Goal: Task Accomplishment & Management: Use online tool/utility

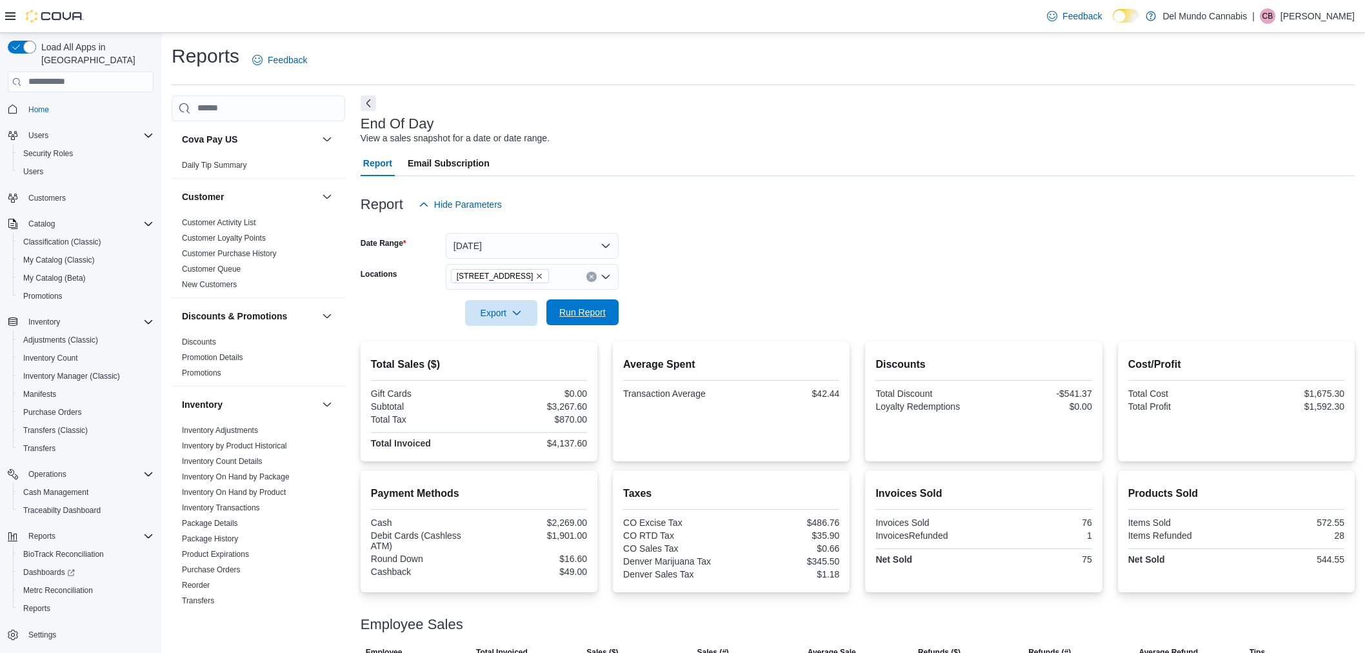
scroll to position [99, 0]
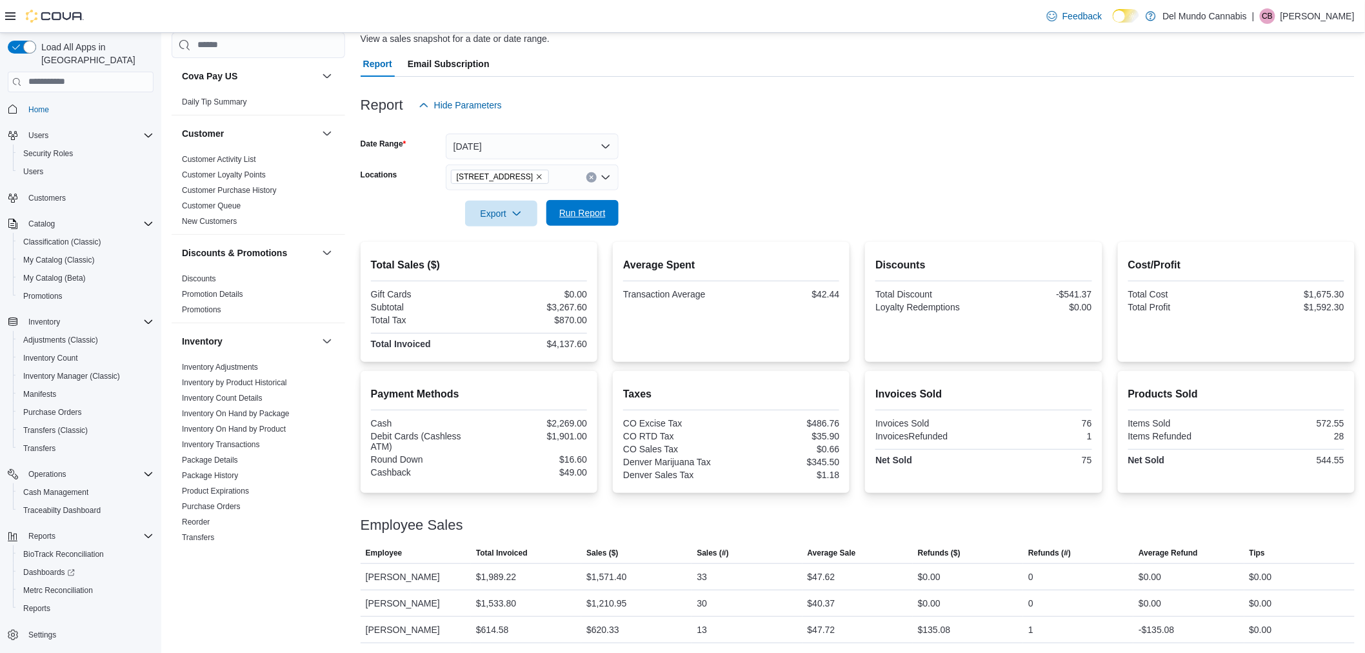
click at [588, 207] on span "Run Report" at bounding box center [582, 212] width 46 height 13
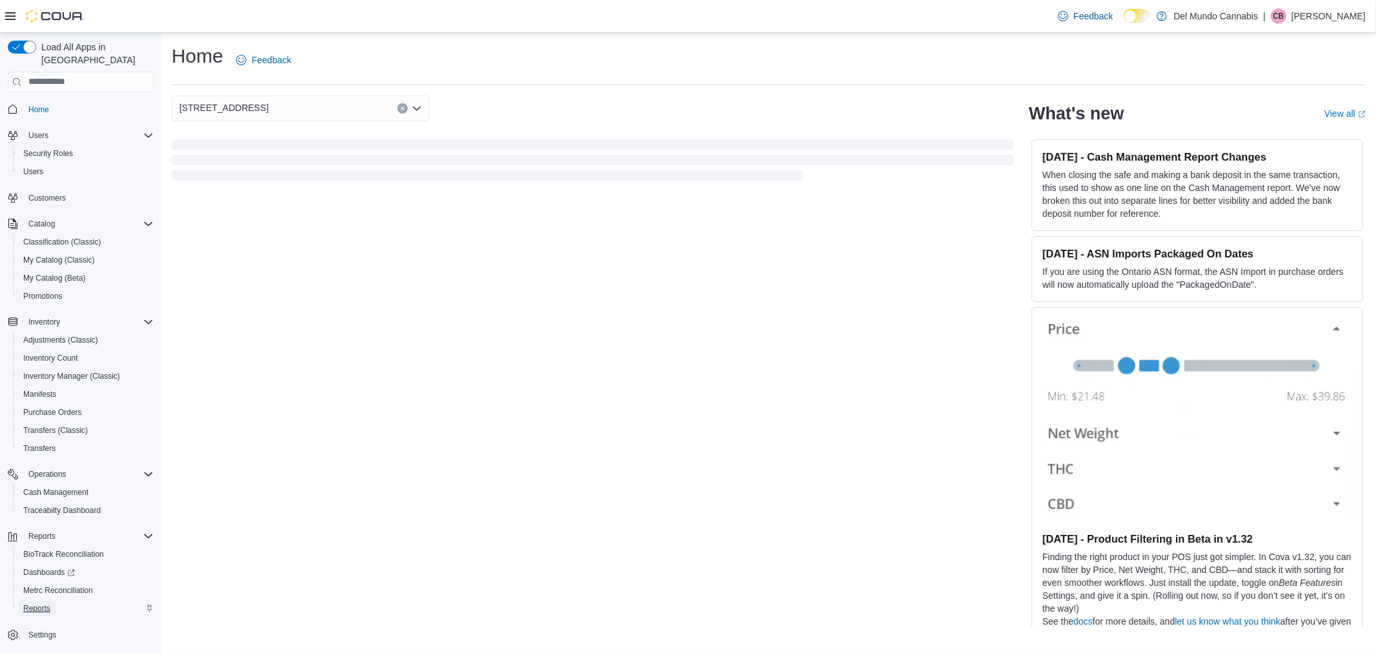
drag, startPoint x: 0, startPoint y: 0, endPoint x: 39, endPoint y: 595, distance: 596.7
click at [39, 603] on span "Reports" at bounding box center [36, 608] width 27 height 10
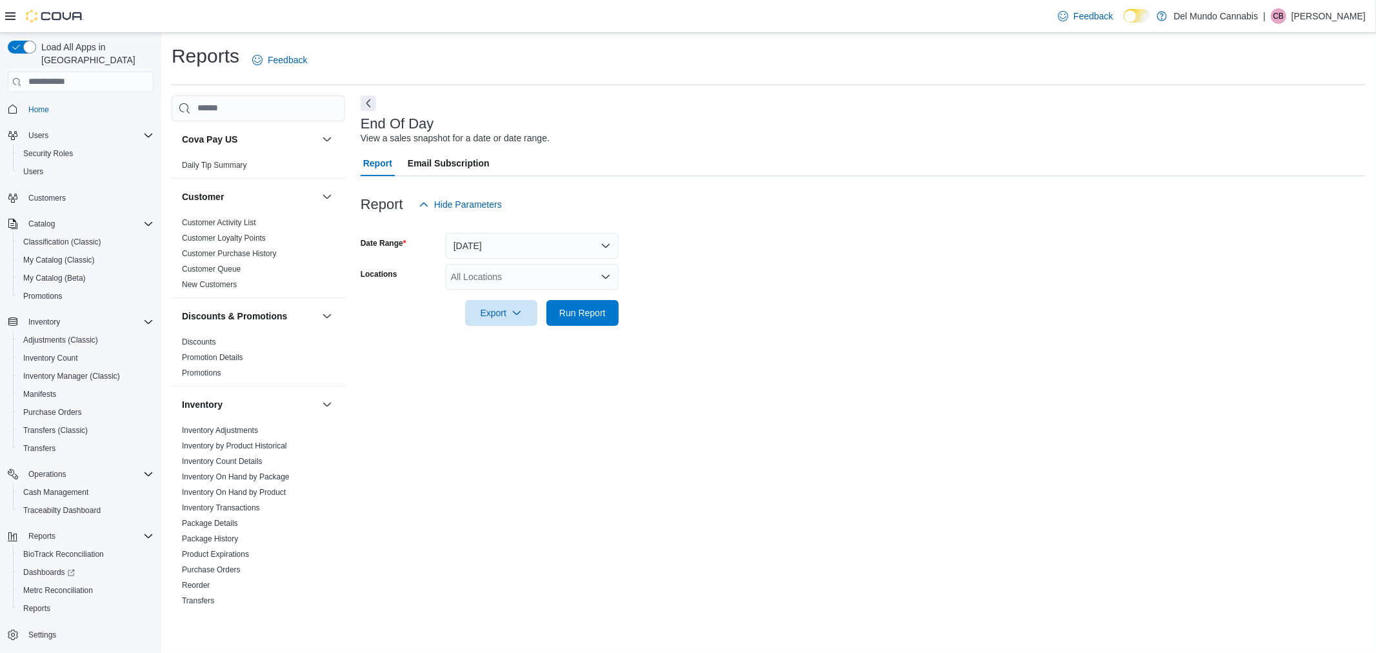
click at [532, 286] on div "All Locations" at bounding box center [532, 277] width 173 height 26
click at [517, 324] on button "[STREET_ADDRESS]" at bounding box center [532, 317] width 173 height 19
click at [695, 356] on div "End Of Day View a sales snapshot for a date or date range. Report Email Subscri…" at bounding box center [863, 352] width 1005 height 515
click at [604, 313] on span "Run Report" at bounding box center [582, 312] width 46 height 13
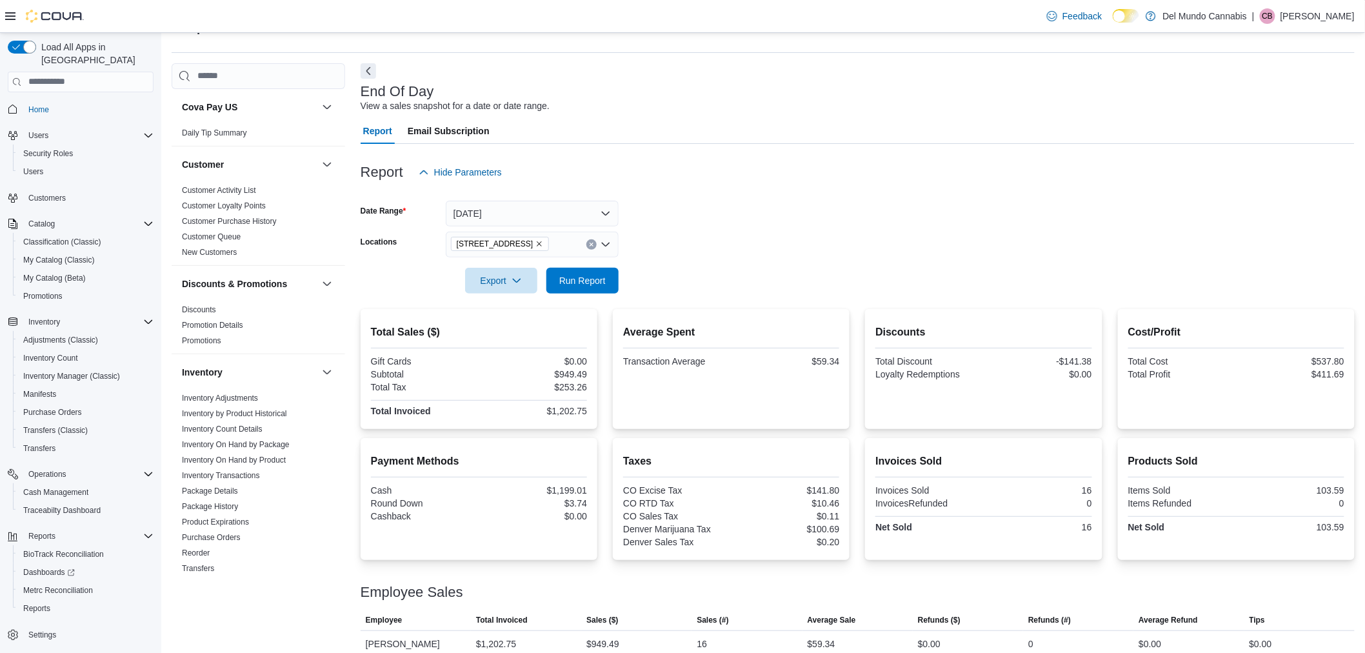
scroll to position [46, 0]
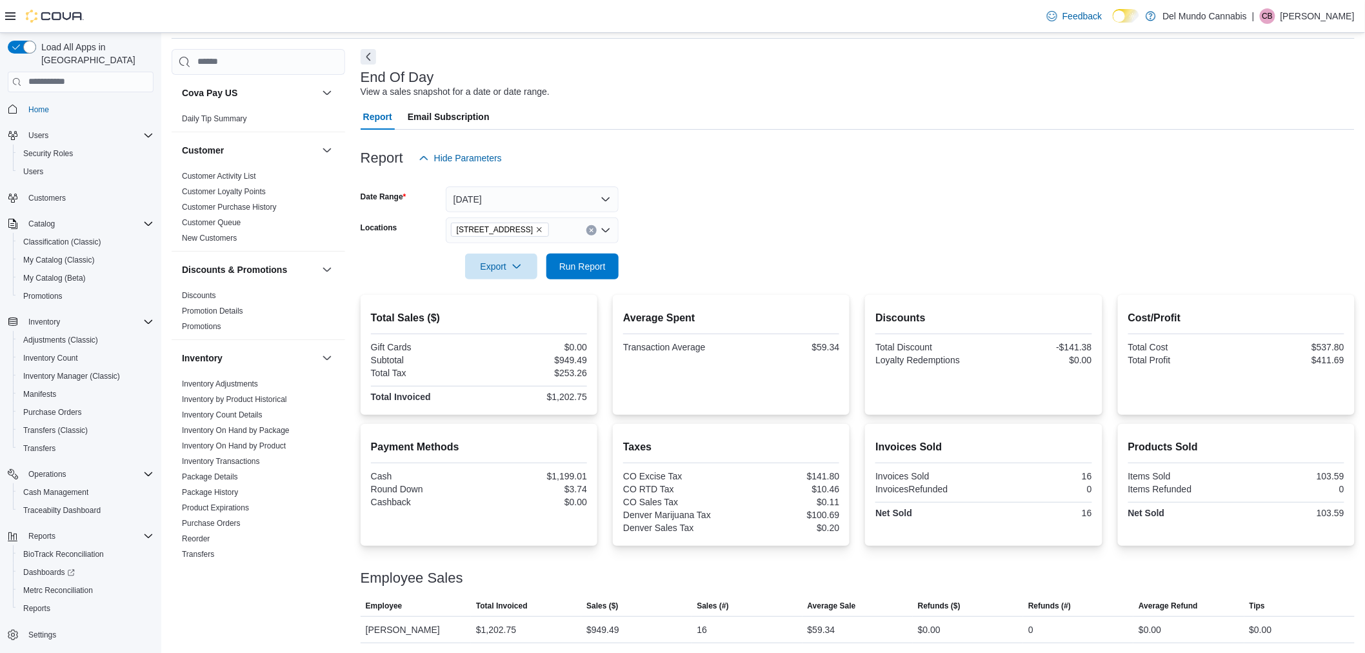
click at [558, 231] on div "[STREET_ADDRESS]" at bounding box center [532, 230] width 173 height 26
click at [549, 268] on div "[STREET_ADDRESS]" at bounding box center [532, 270] width 157 height 13
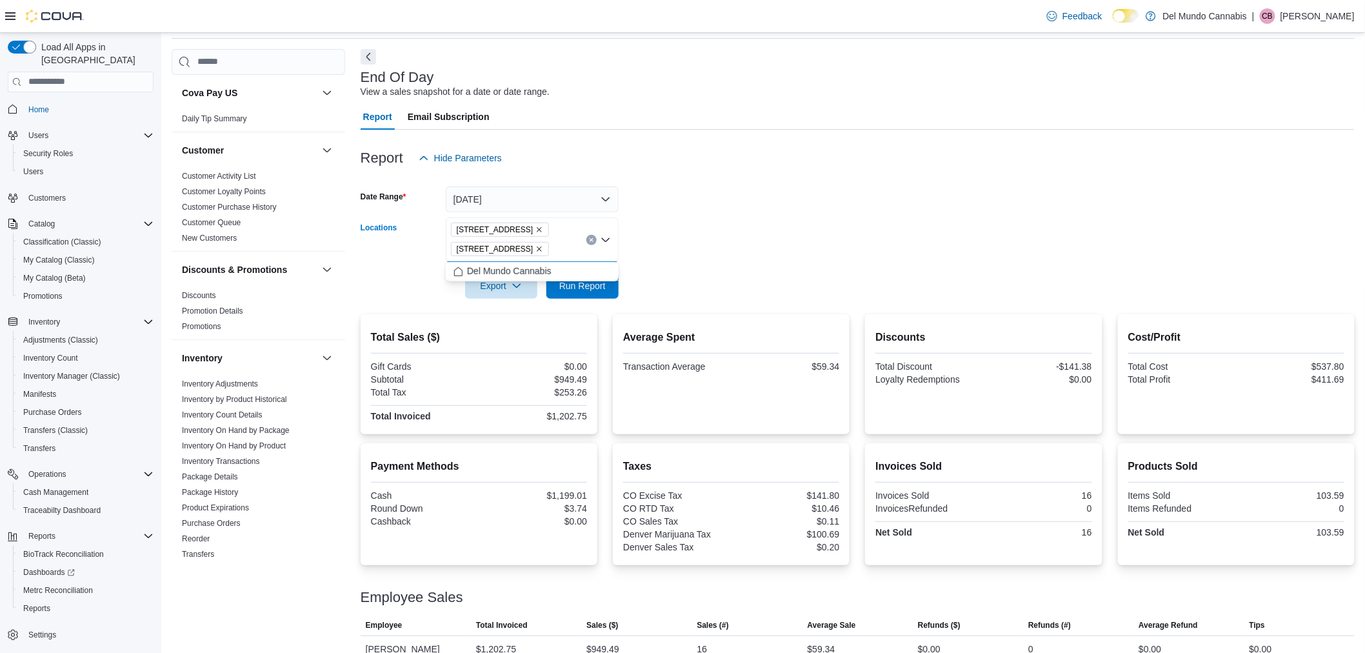
click at [688, 283] on form "Date Range [DATE] Locations [STREET_ADDRESS] Selected. [STREET_ADDRESS] Press B…" at bounding box center [858, 235] width 994 height 128
click at [588, 288] on span "Run Report" at bounding box center [582, 285] width 46 height 13
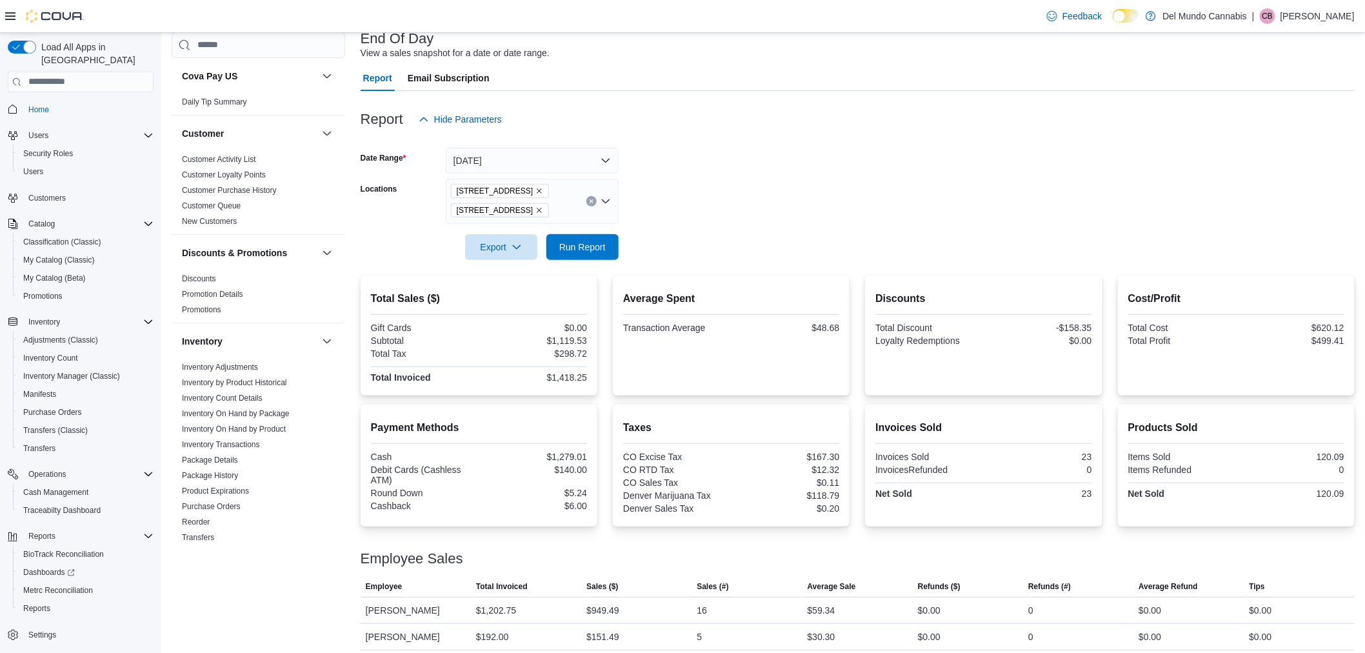
scroll to position [119, 0]
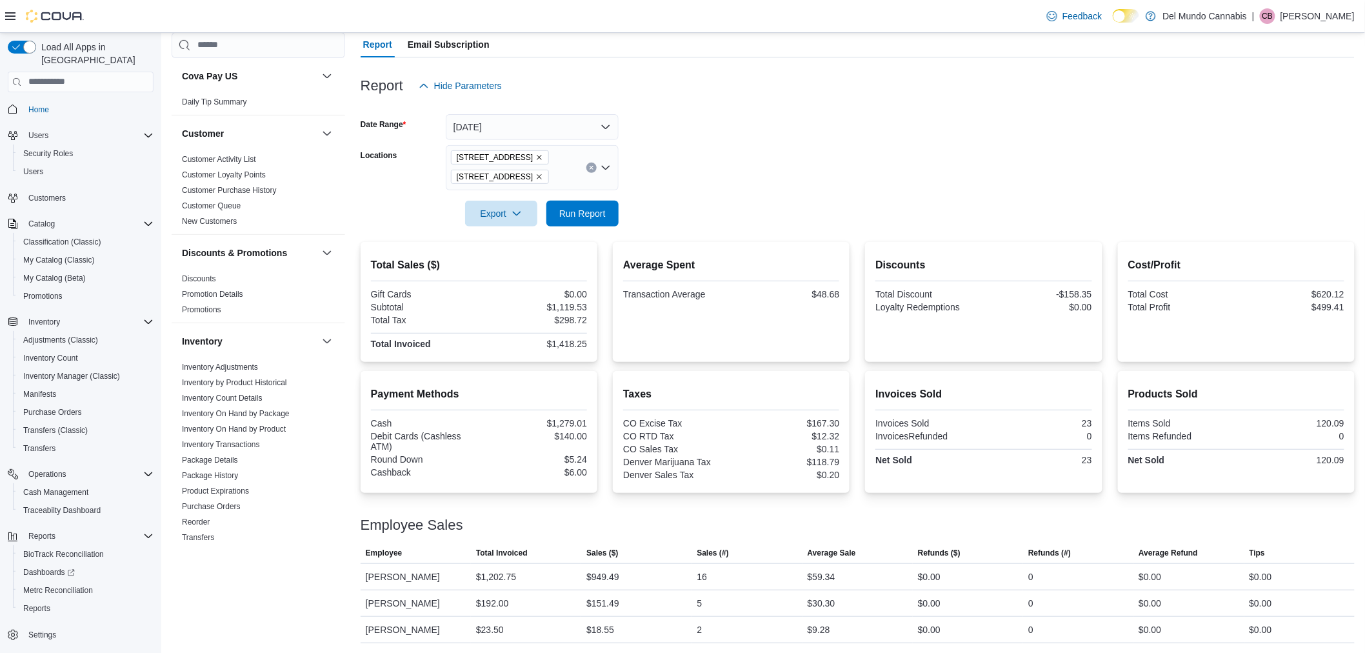
click at [537, 175] on icon "Remove 6302 E Colfax Ave from selection in this group" at bounding box center [539, 176] width 5 height 5
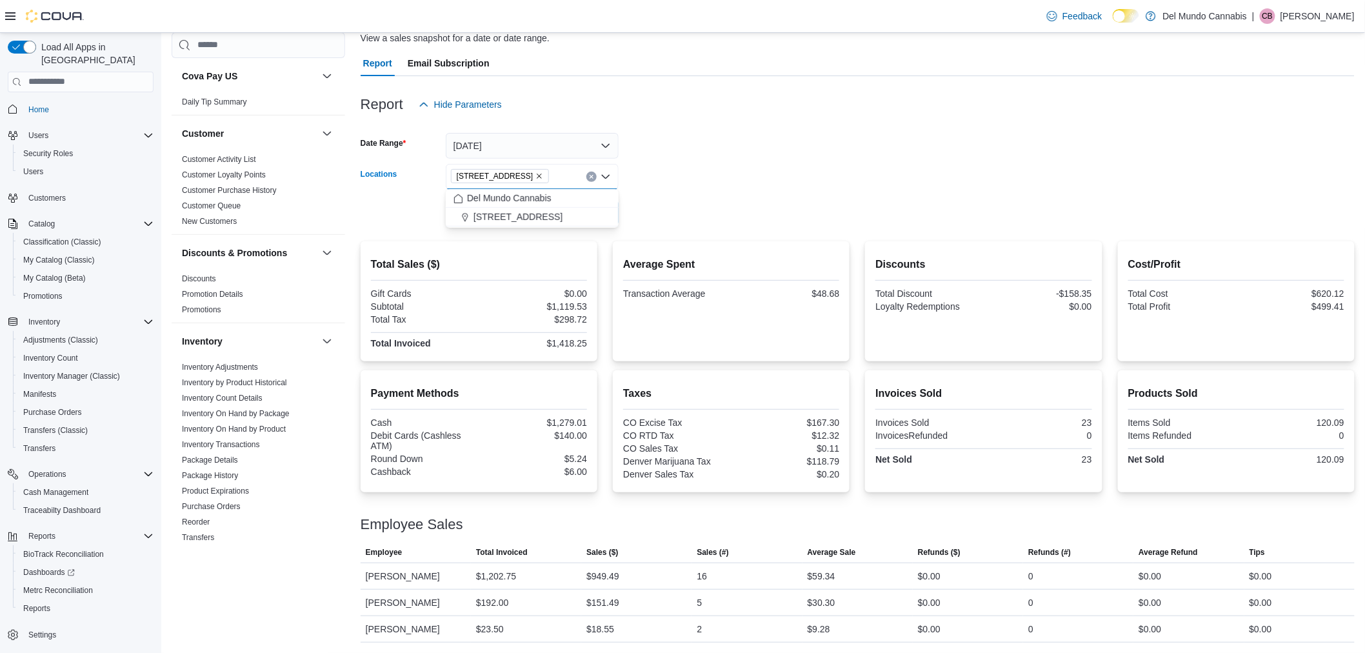
scroll to position [99, 0]
drag, startPoint x: 870, startPoint y: 159, endPoint x: 712, endPoint y: 169, distance: 158.4
click at [863, 169] on form "Date Range [DATE] Locations [STREET_ADDRESS] Selected. [STREET_ADDRESS]. Press …" at bounding box center [858, 172] width 994 height 108
click at [603, 211] on span "Run Report" at bounding box center [582, 212] width 46 height 13
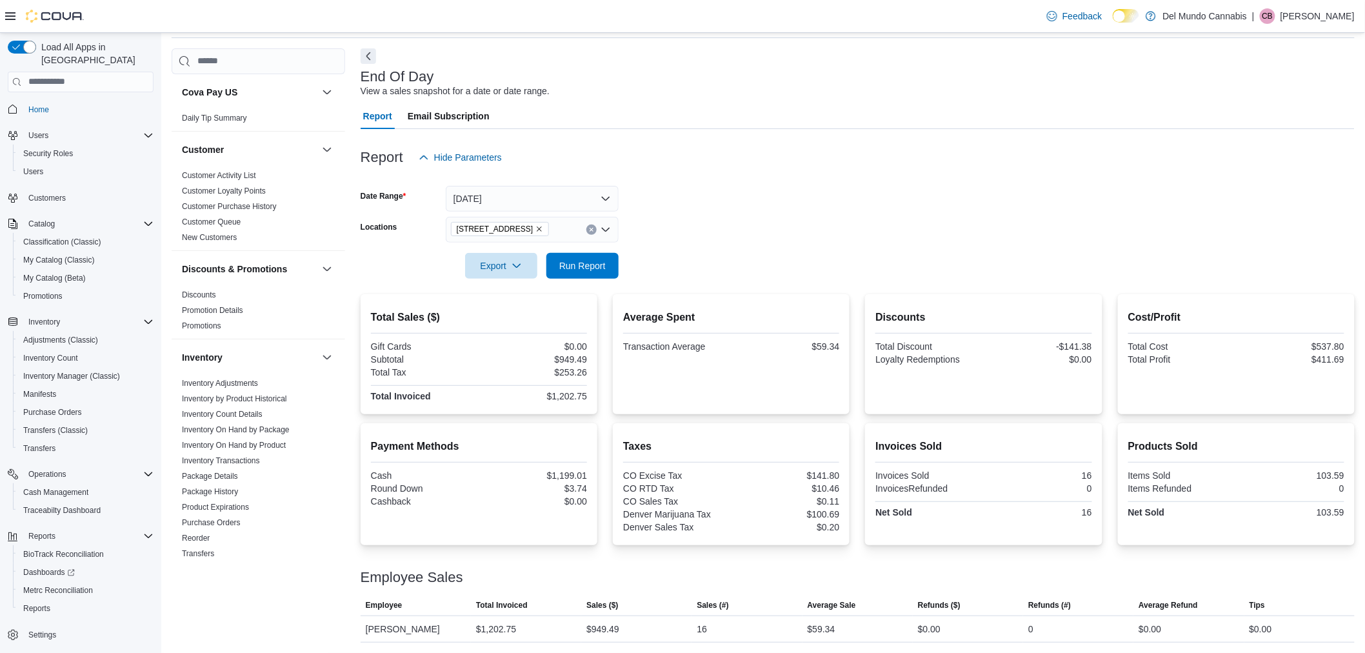
scroll to position [46, 0]
drag, startPoint x: 604, startPoint y: 259, endPoint x: 668, endPoint y: 237, distance: 67.3
click at [604, 259] on span "Run Report" at bounding box center [582, 267] width 57 height 26
